Goal: Task Accomplishment & Management: Manage account settings

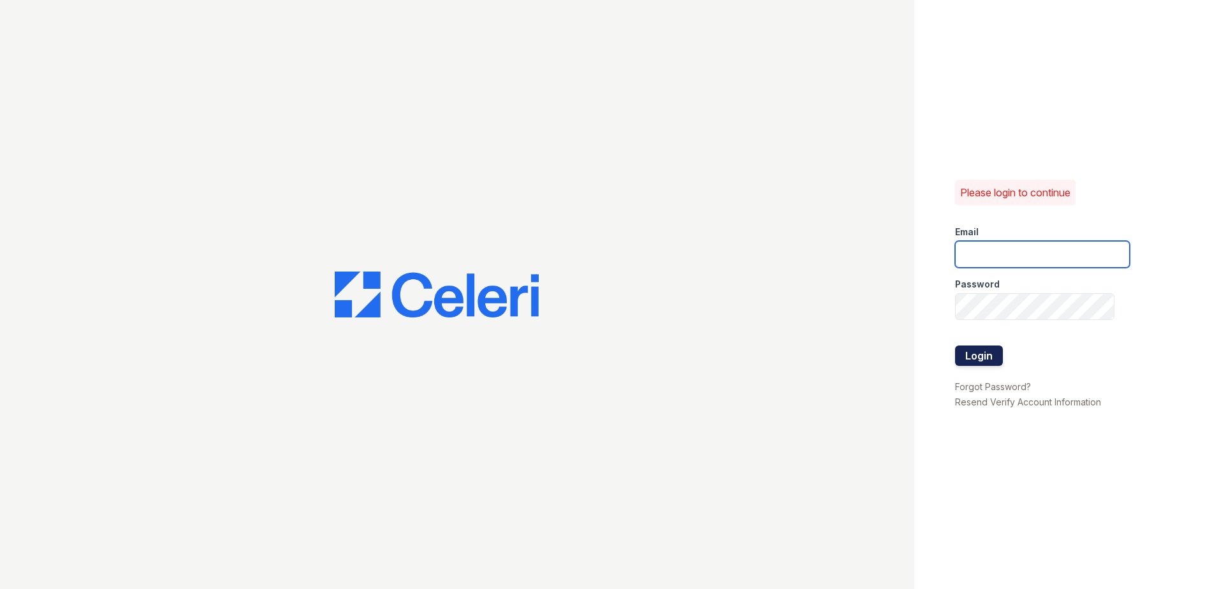
type input "[EMAIL_ADDRESS][DOMAIN_NAME]"
click at [983, 354] on button "Login" at bounding box center [979, 356] width 48 height 20
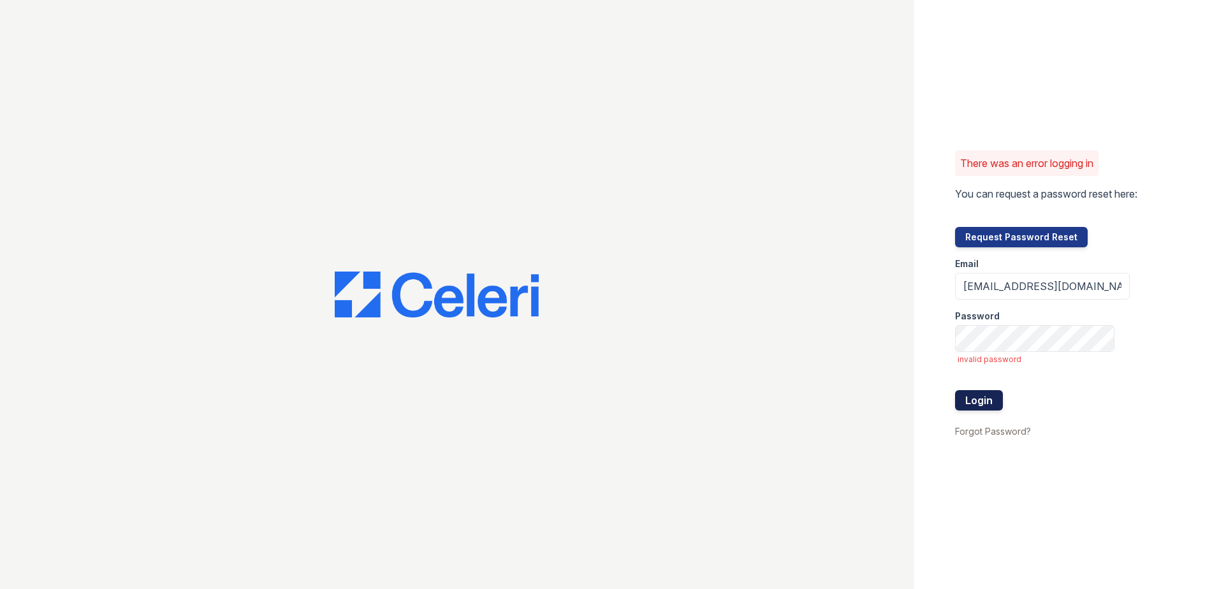
click at [984, 400] on button "Login" at bounding box center [979, 400] width 48 height 20
click at [984, 401] on button "Login" at bounding box center [979, 400] width 48 height 20
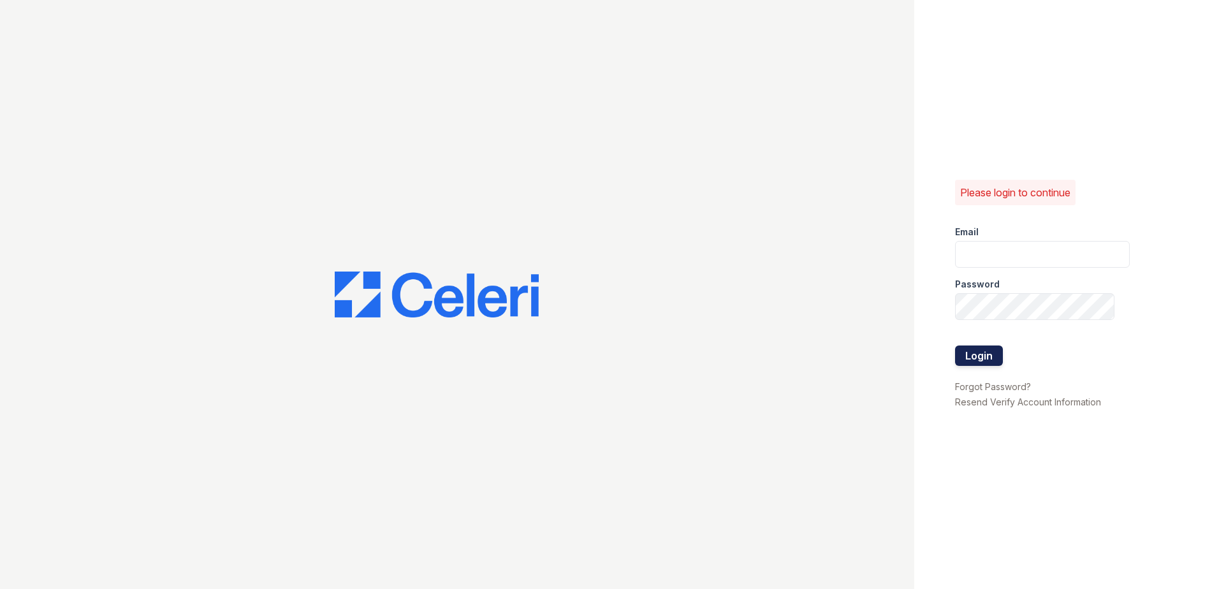
type input "[EMAIL_ADDRESS][DOMAIN_NAME]"
click at [984, 351] on button "Login" at bounding box center [979, 356] width 48 height 20
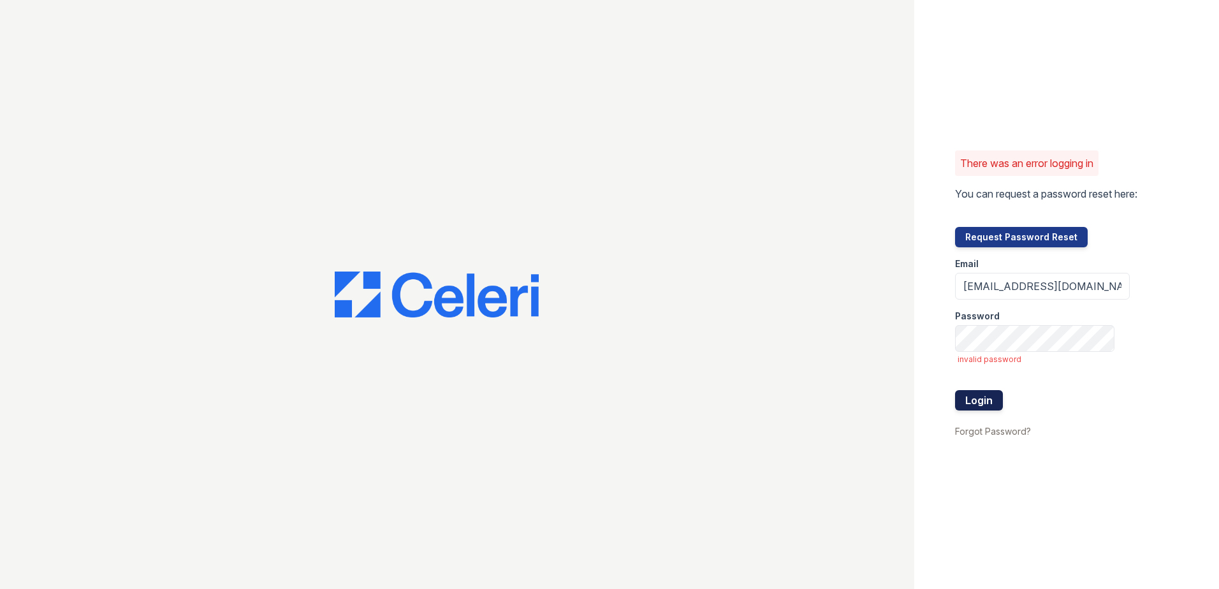
click at [975, 393] on button "Login" at bounding box center [979, 400] width 48 height 20
